Goal: Information Seeking & Learning: Learn about a topic

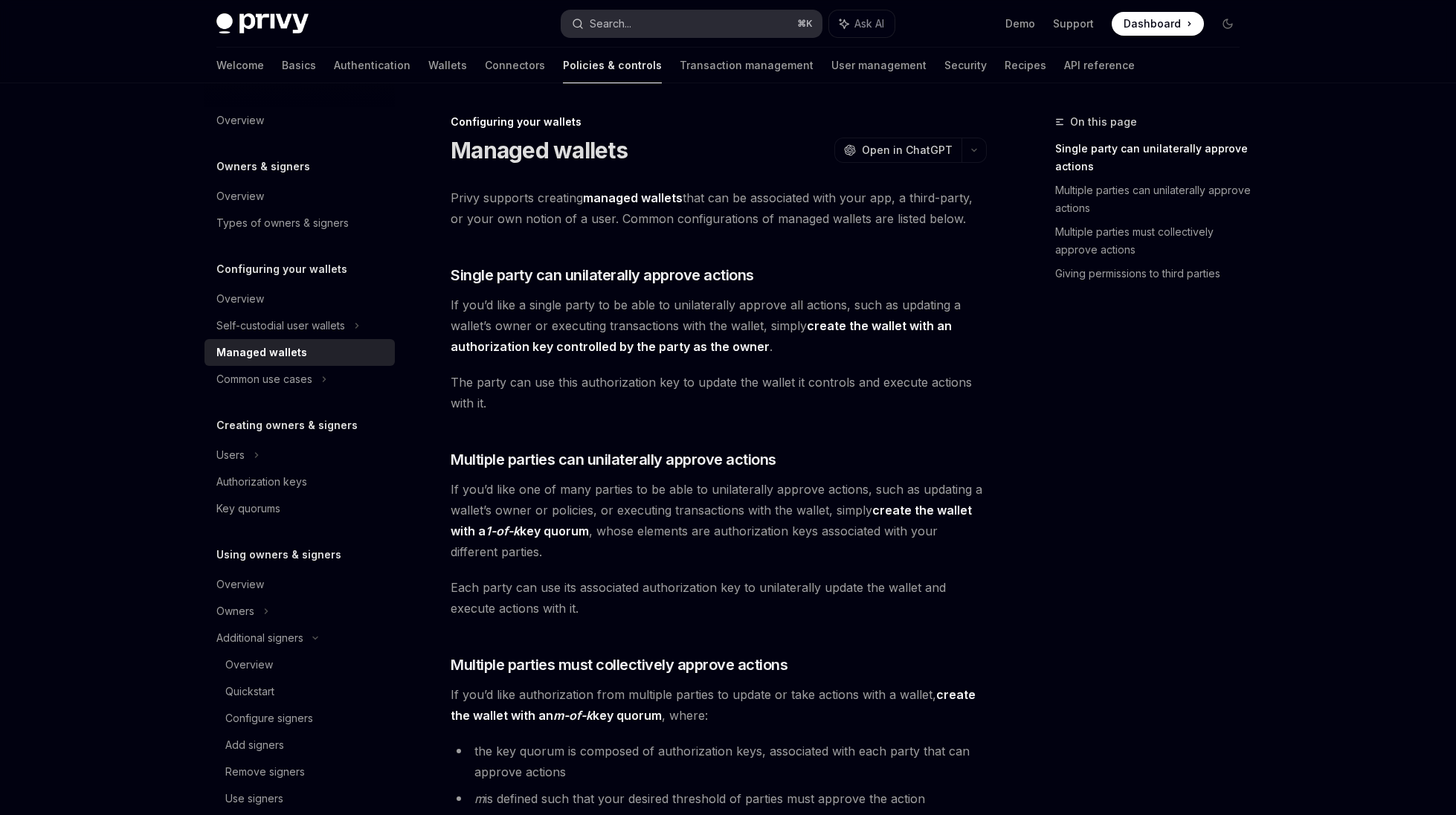
click at [647, 30] on button "Search... ⌘ K" at bounding box center [691, 24] width 260 height 26
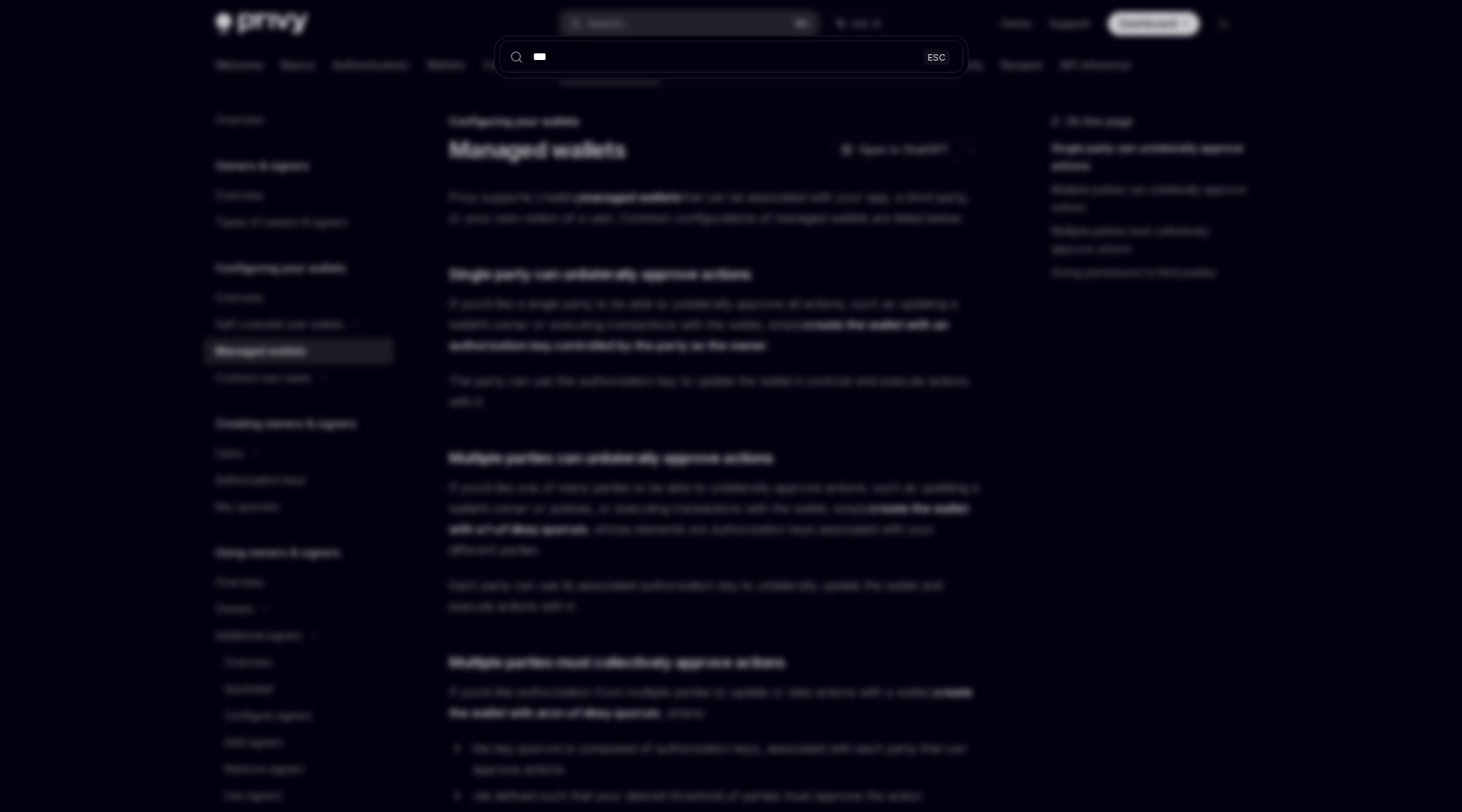
type input "****"
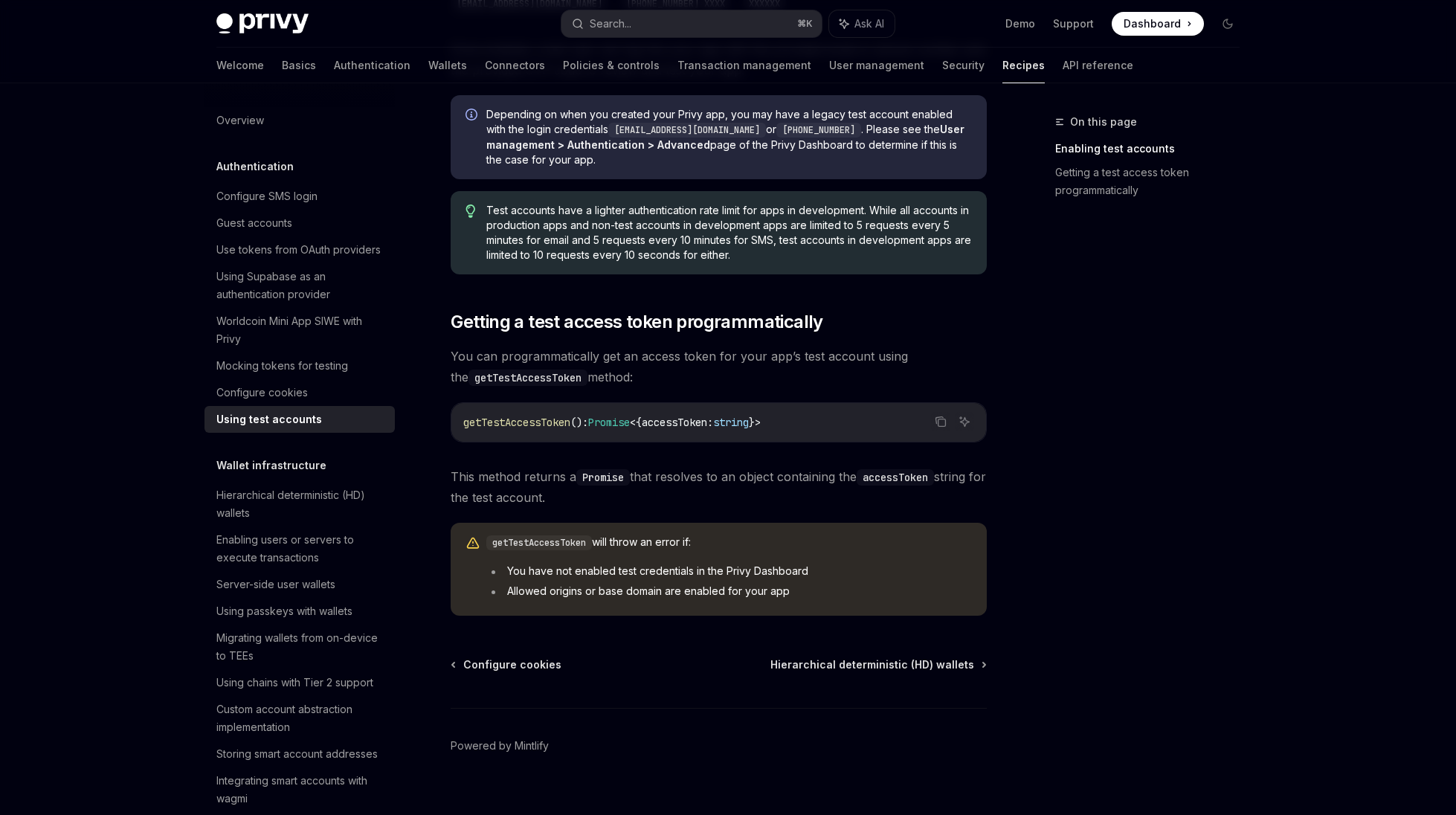
scroll to position [718, 0]
click at [429, 69] on link "Wallets" at bounding box center [447, 66] width 38 height 35
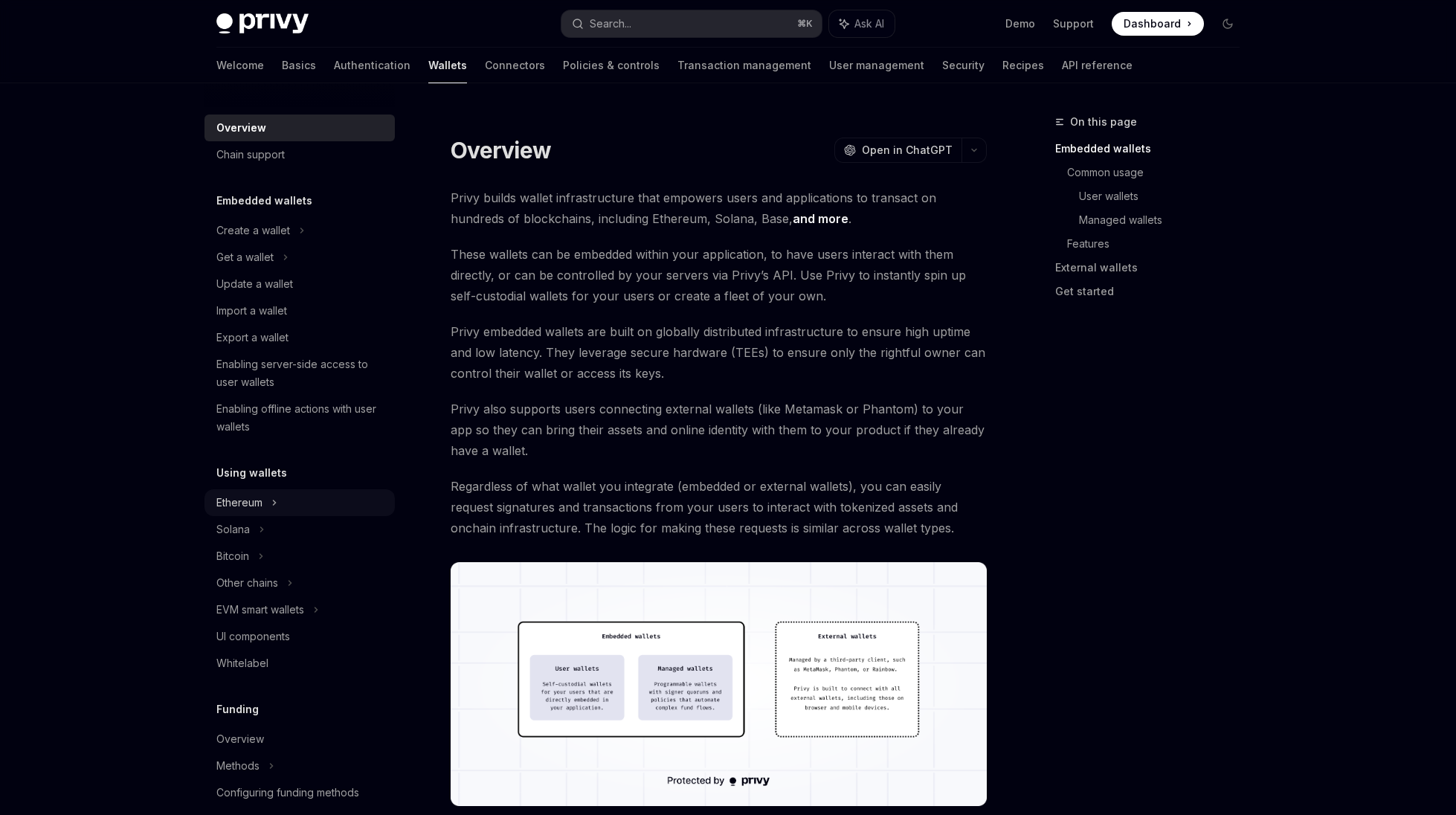
click at [247, 239] on div "Ethereum" at bounding box center [253, 230] width 74 height 18
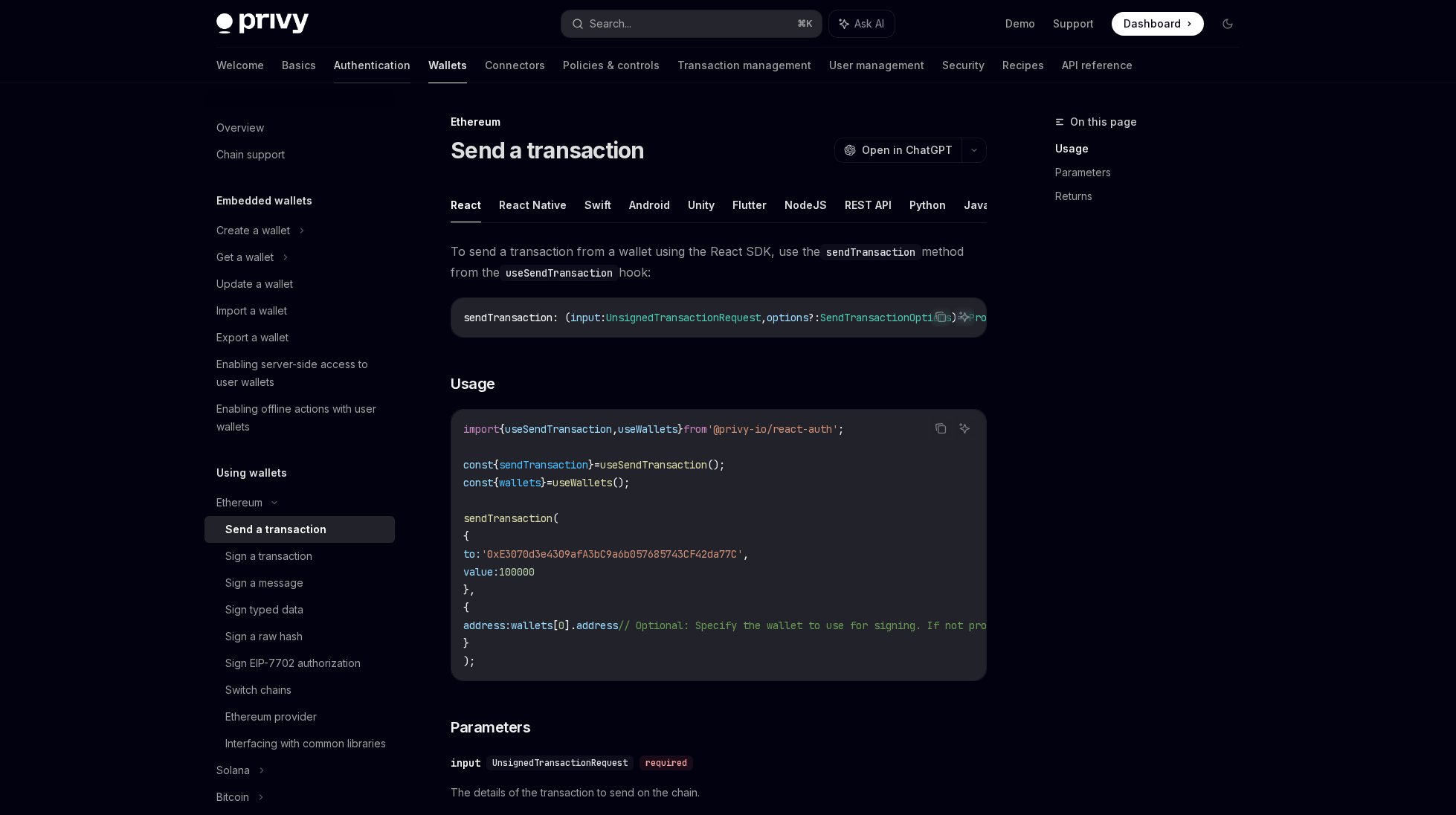
click at [334, 71] on link "Authentication" at bounding box center [372, 66] width 77 height 35
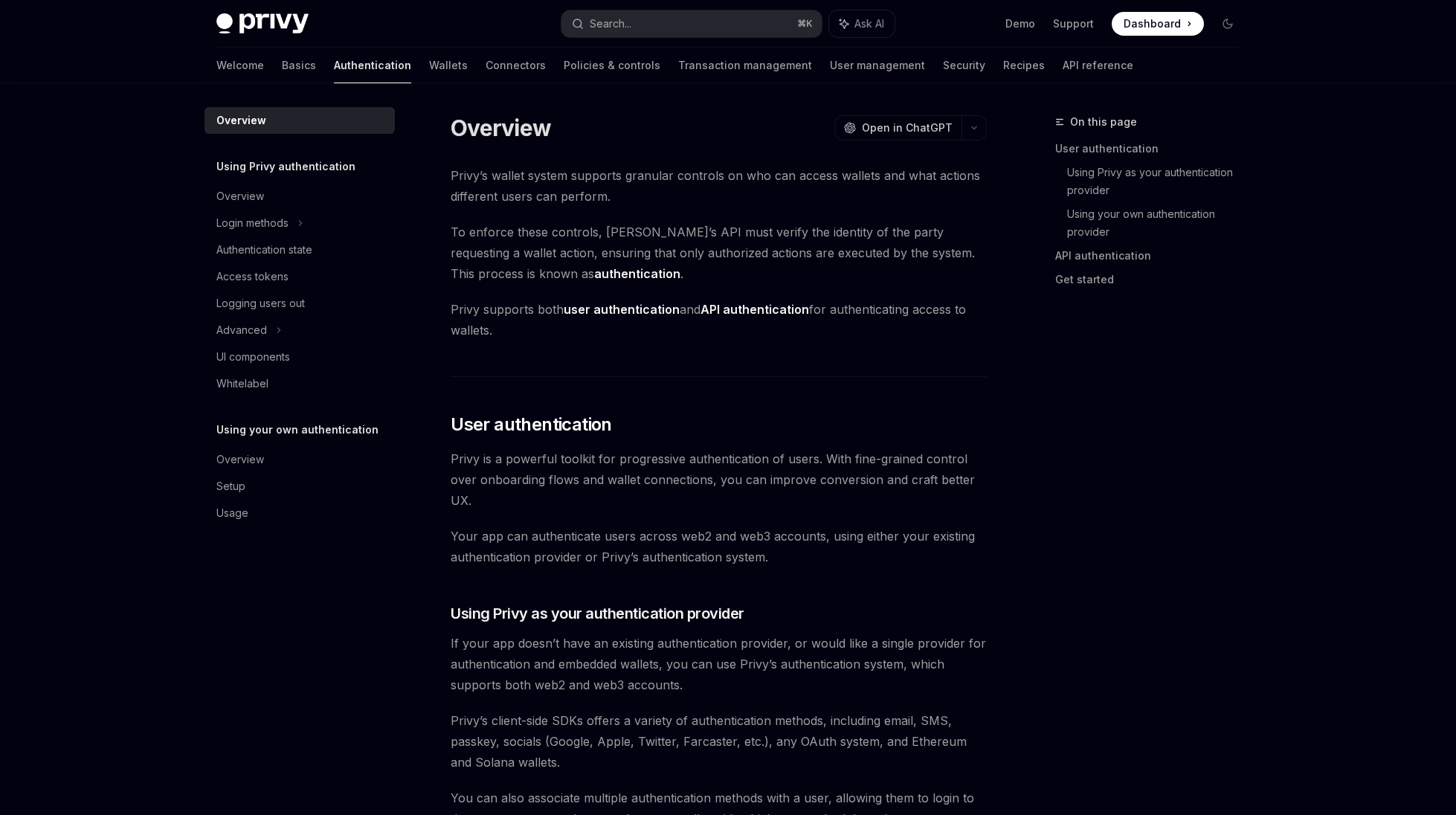
type textarea "*"
click at [601, 21] on div "Search..." at bounding box center [610, 24] width 41 height 18
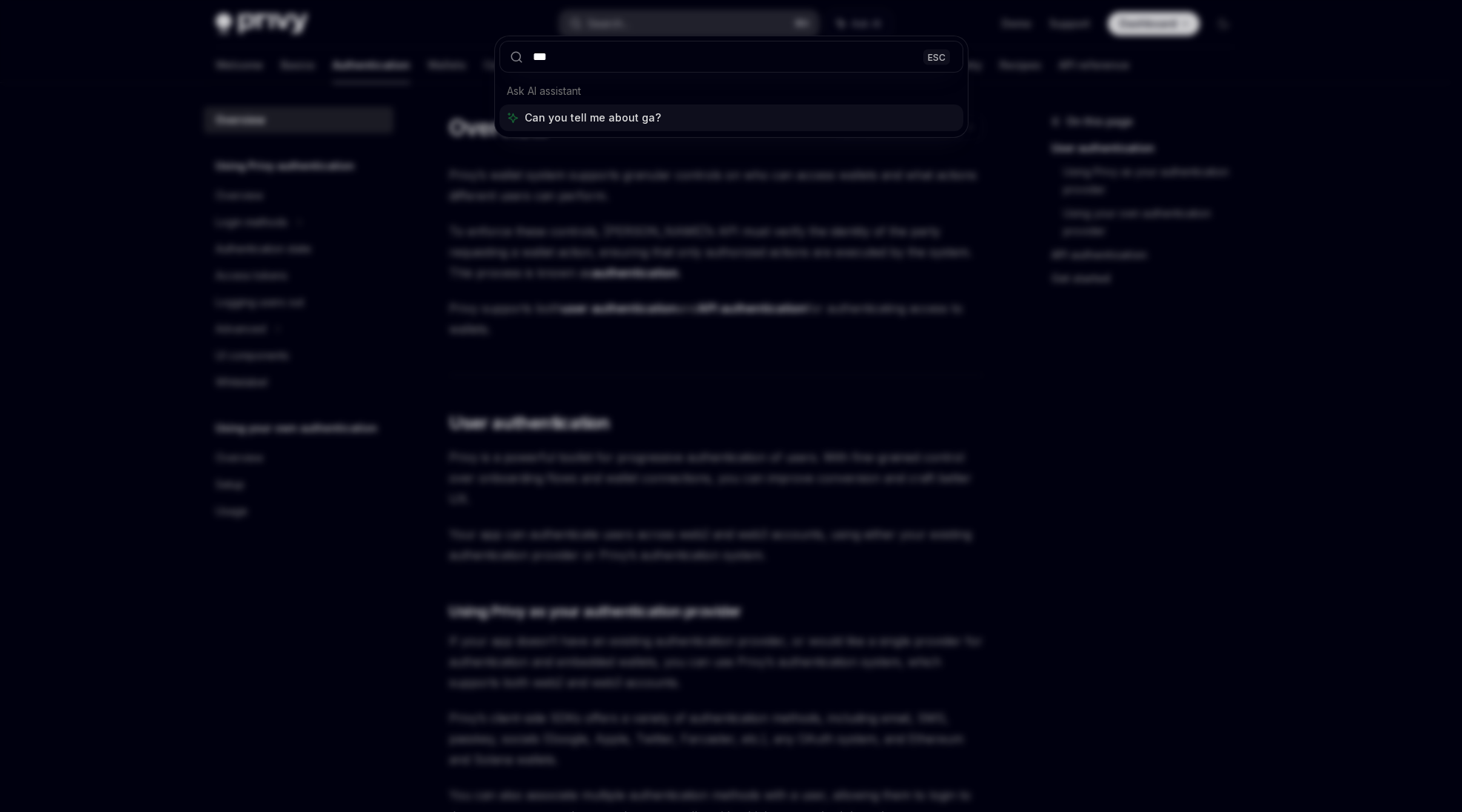
type input "***"
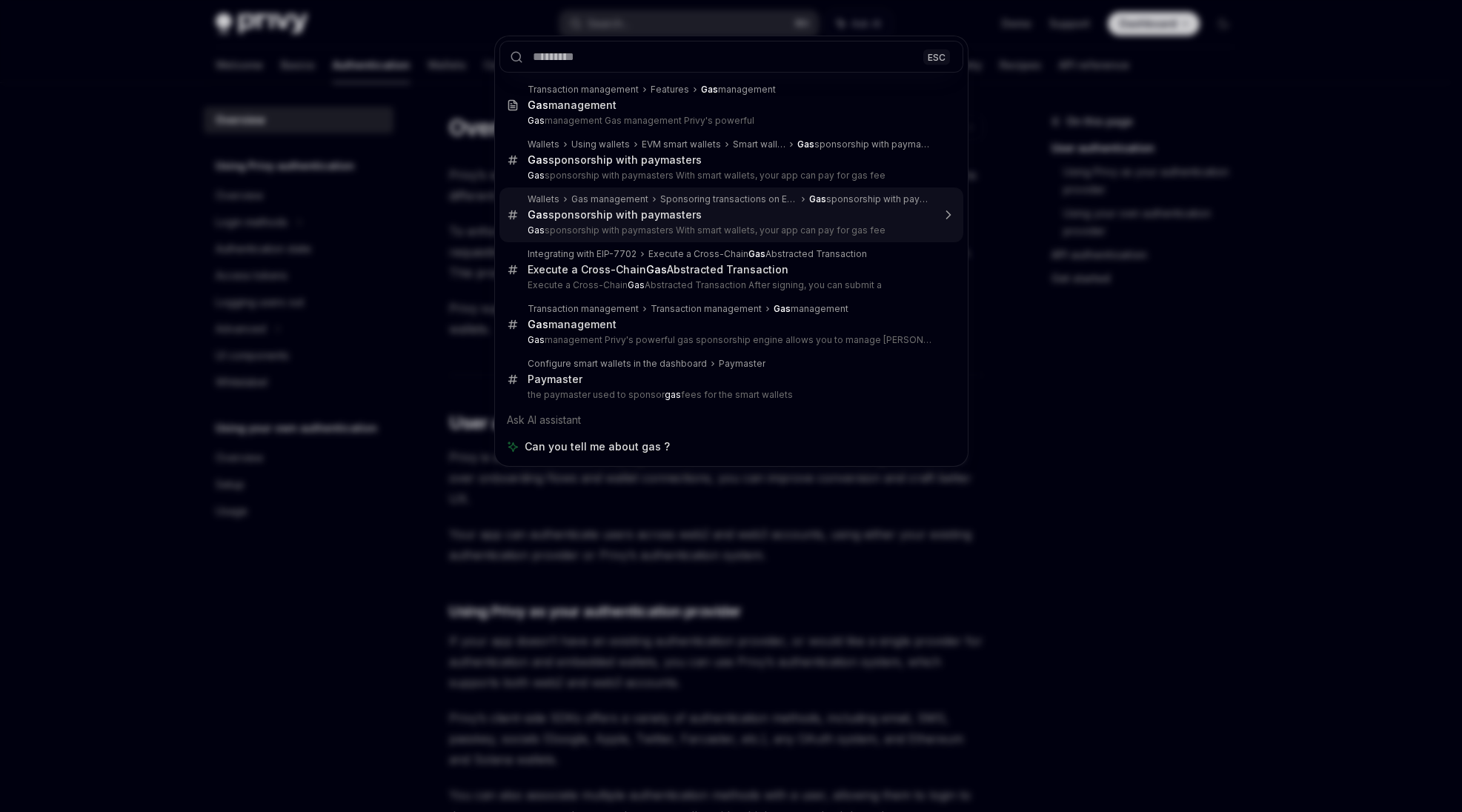
type textarea "*"
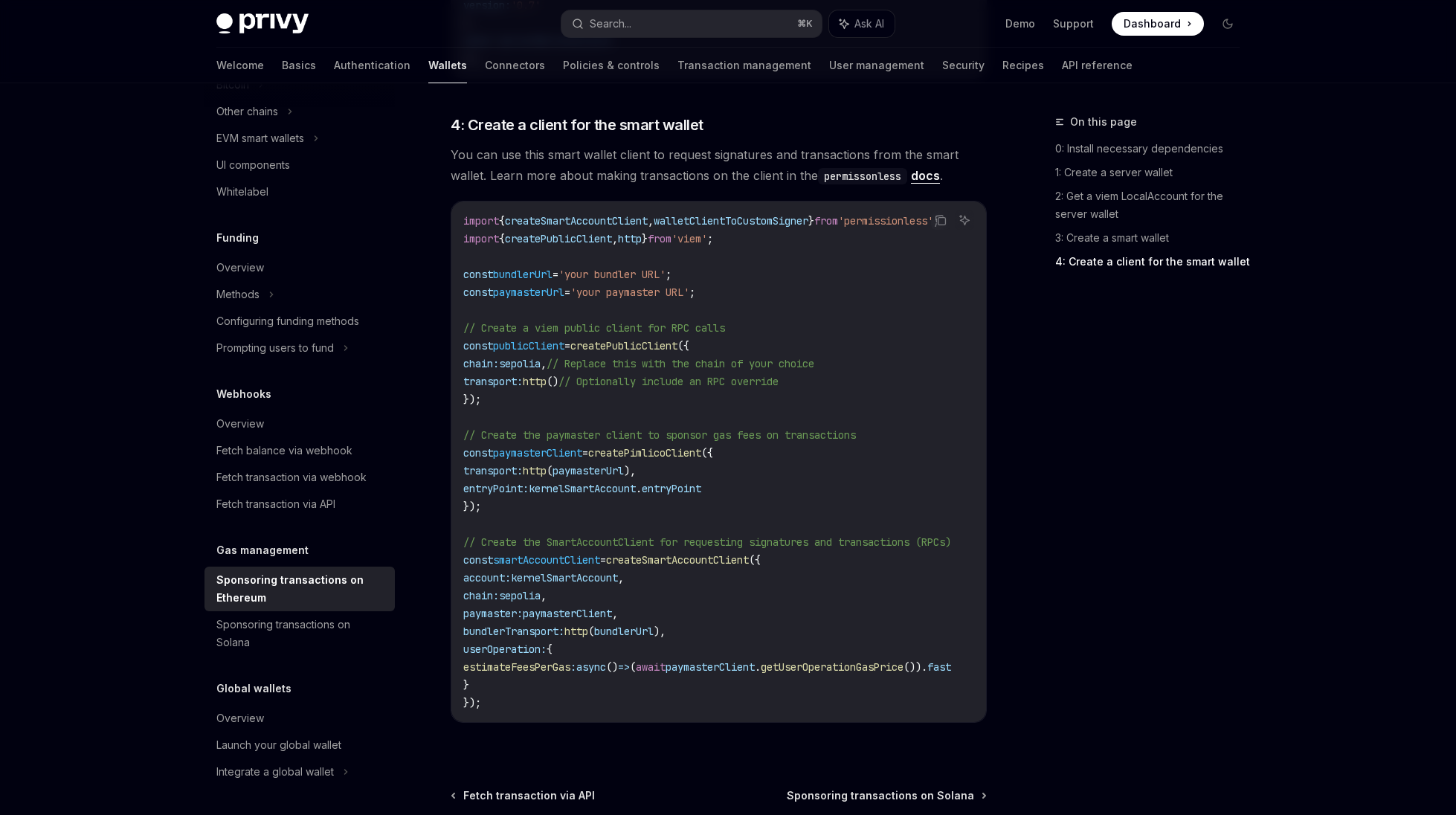
scroll to position [1645, 0]
click at [635, 556] on span "createSmartAccountClient" at bounding box center [678, 563] width 143 height 14
click at [619, 515] on code "import { createSmartAccountClient , walletClientToCustomSigner } from 'permissi…" at bounding box center [725, 464] width 524 height 499
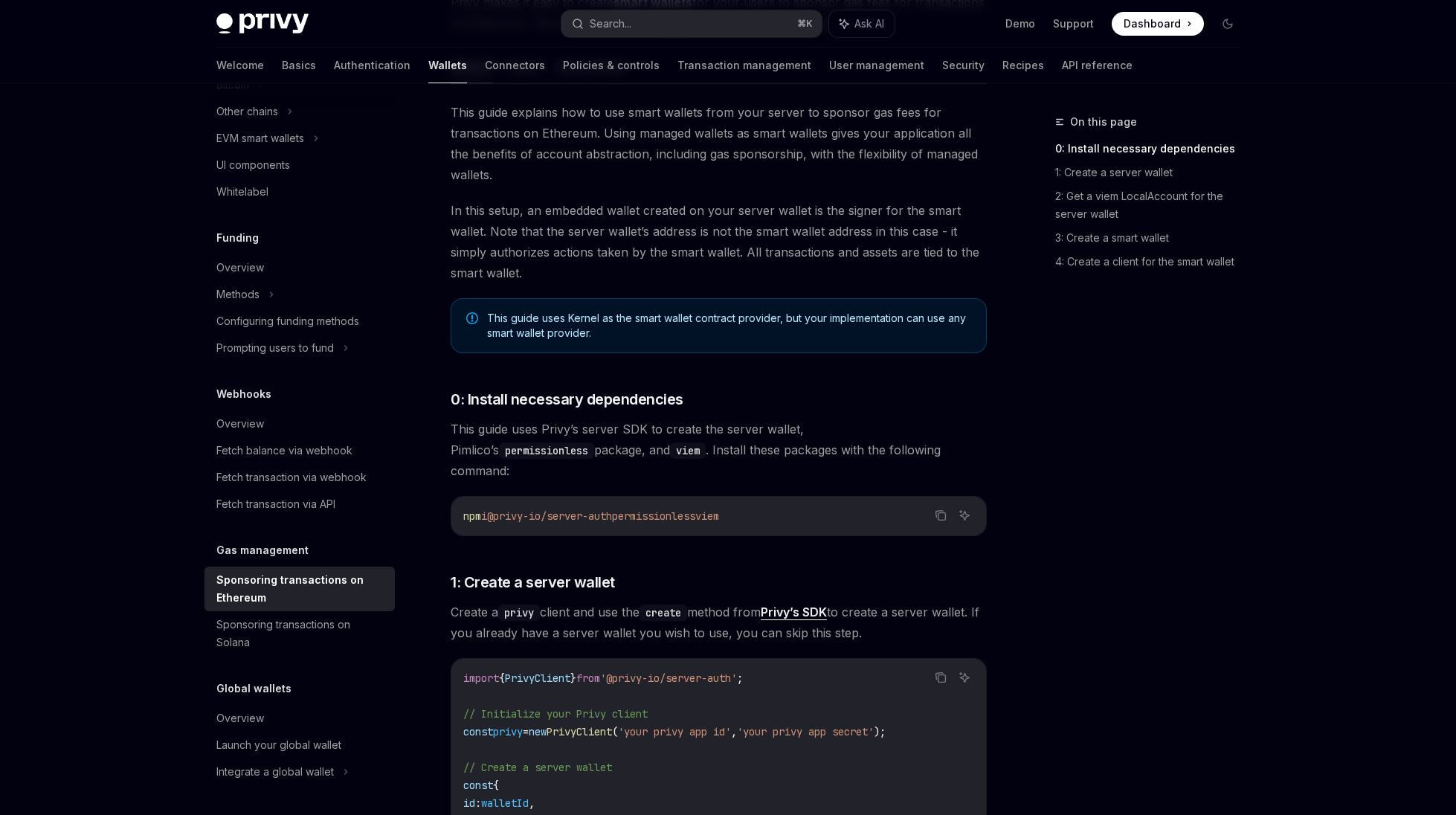
scroll to position [0, 0]
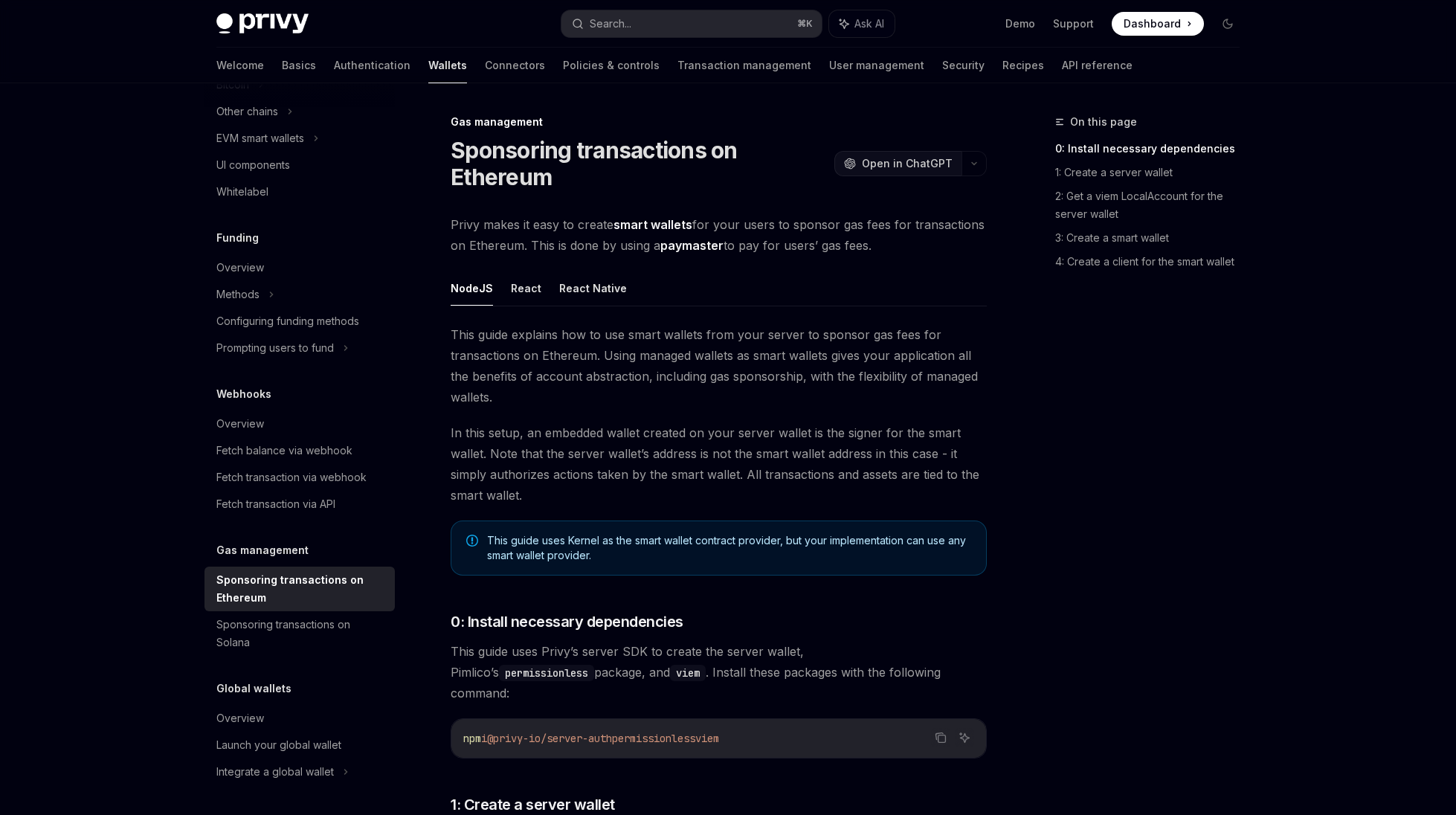
click at [923, 159] on span "Open in ChatGPT" at bounding box center [908, 163] width 90 height 15
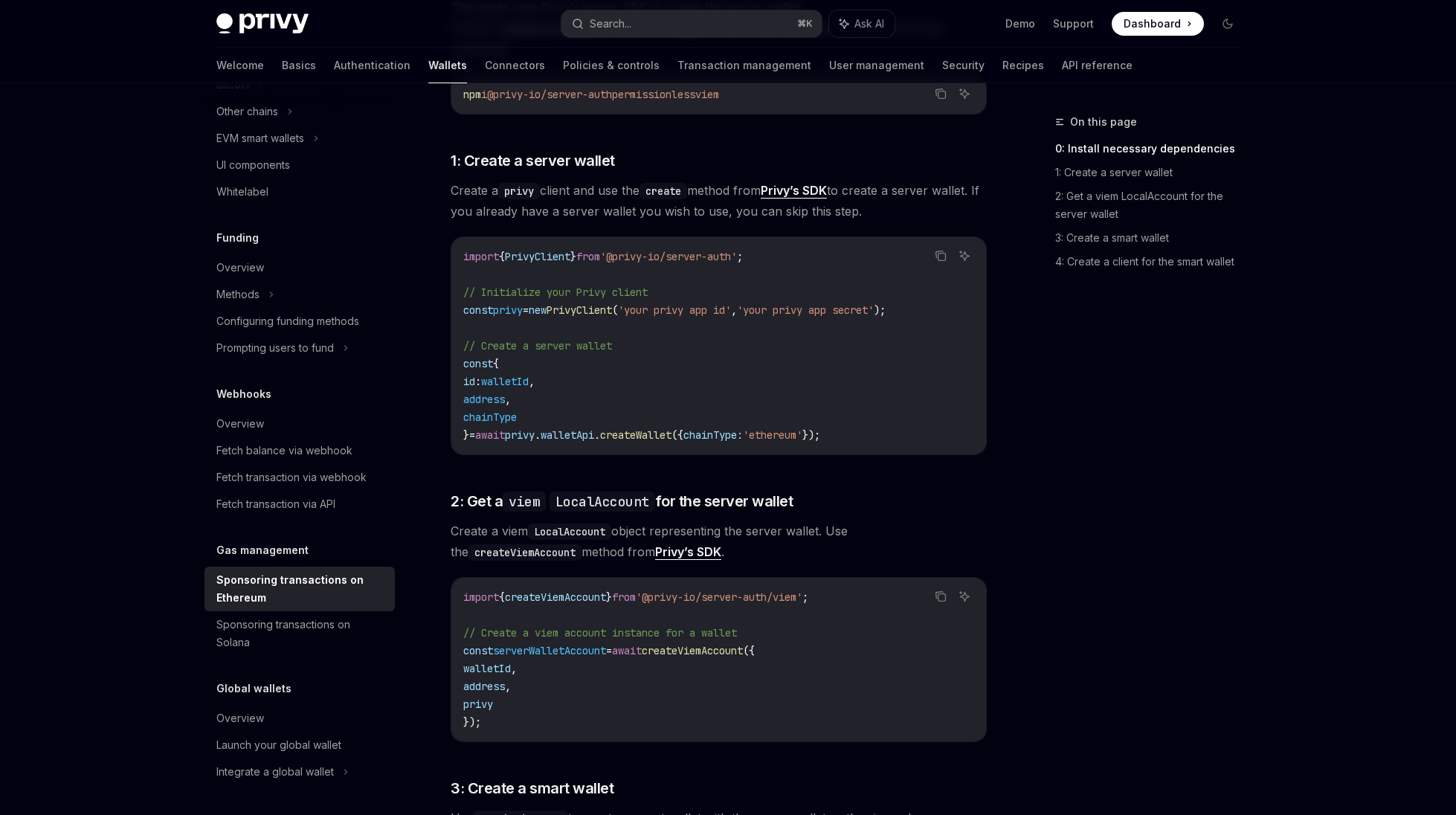
scroll to position [654, 0]
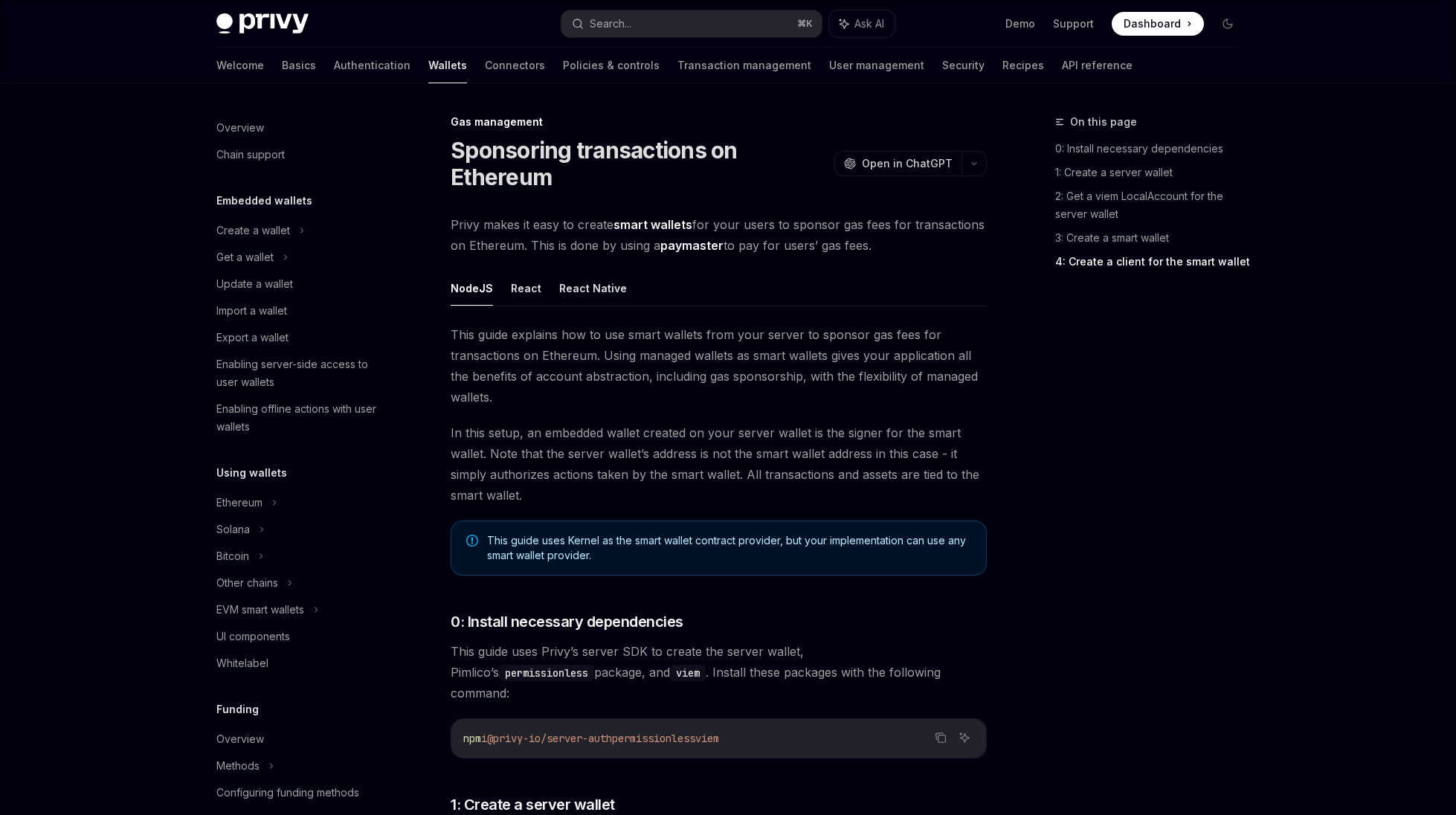
scroll to position [1677, 0]
